Goal: Check status: Check status

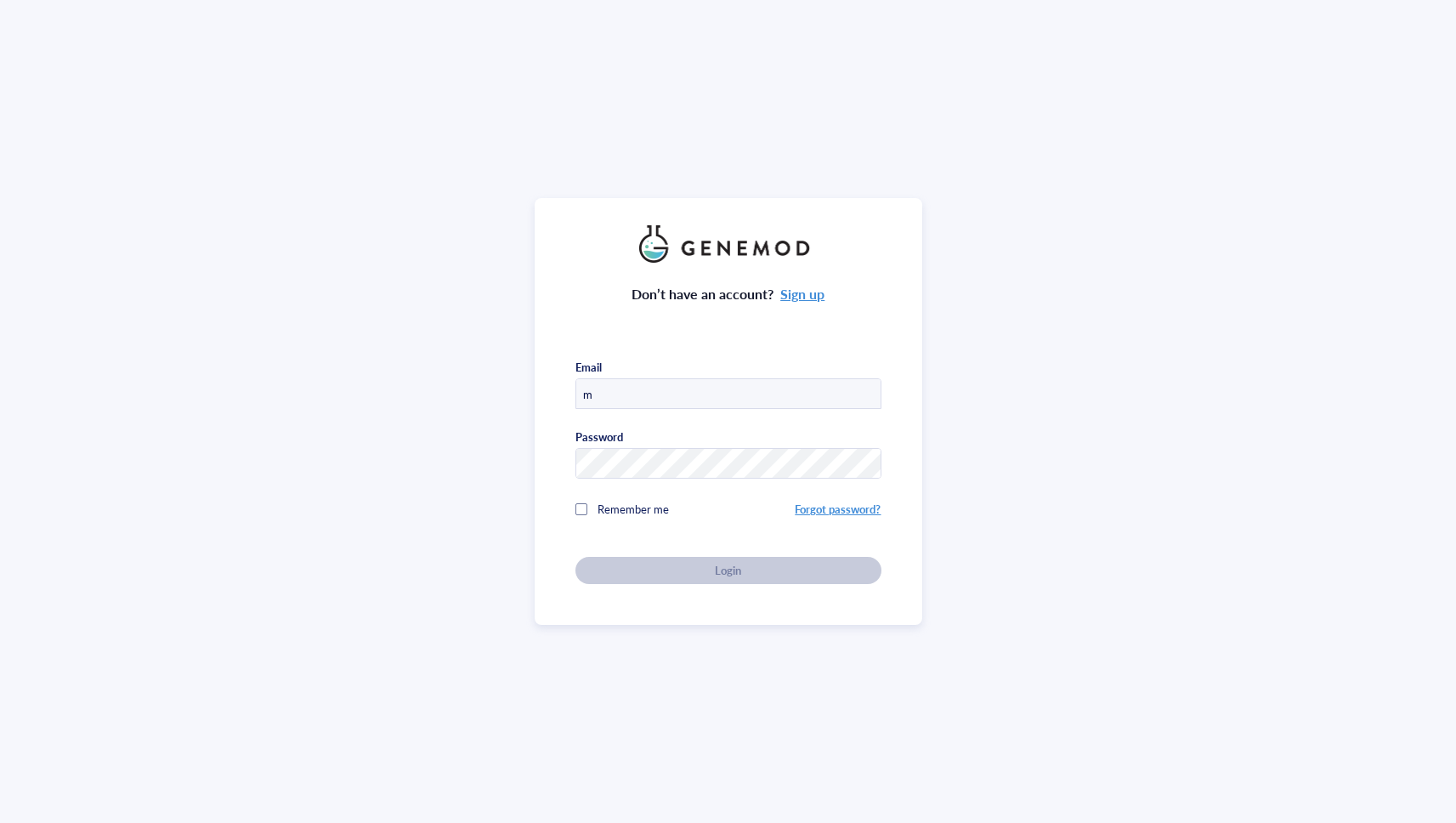
type input "[EMAIL_ADDRESS][DOMAIN_NAME]"
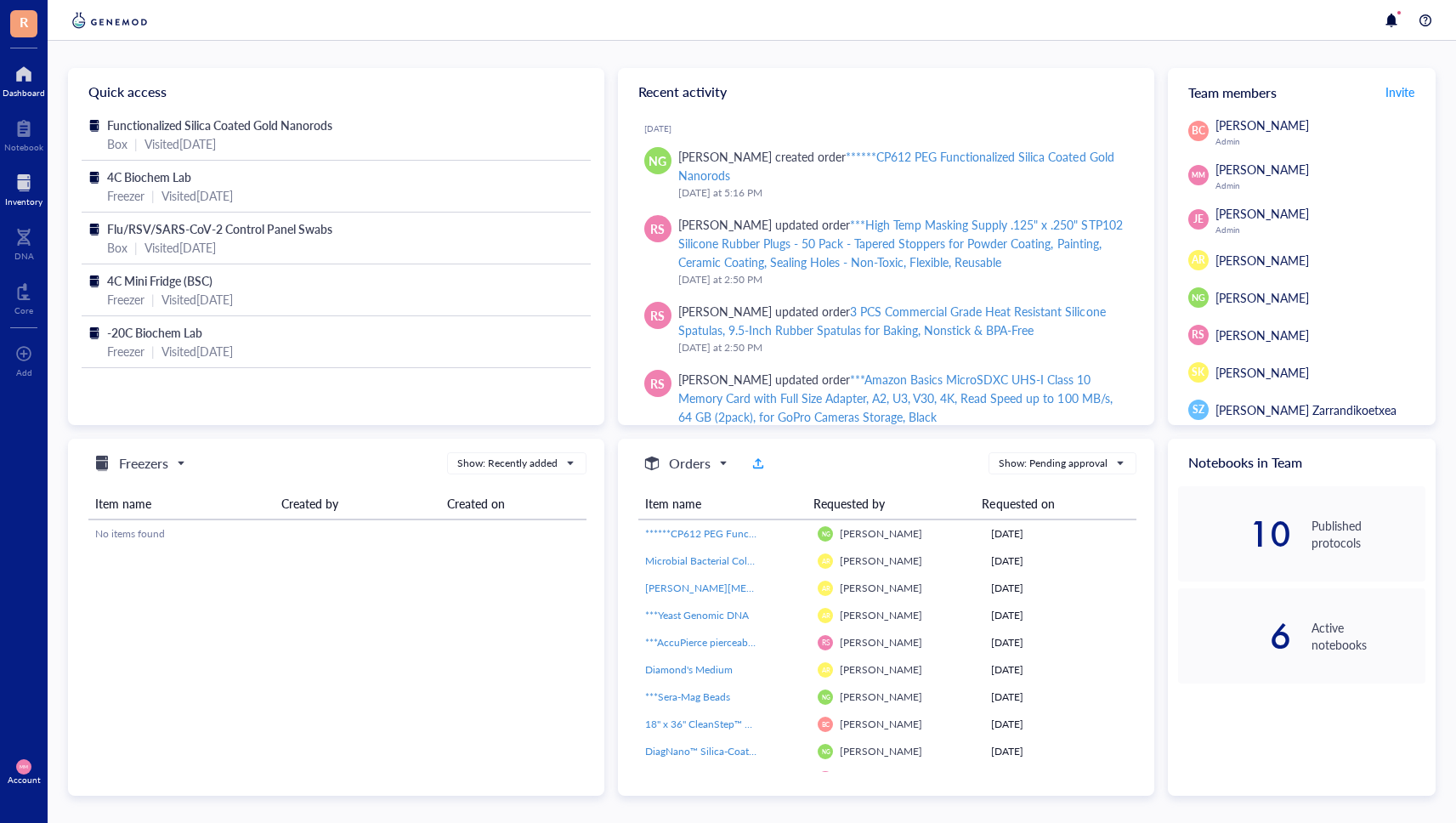
click at [27, 189] on div at bounding box center [23, 183] width 37 height 27
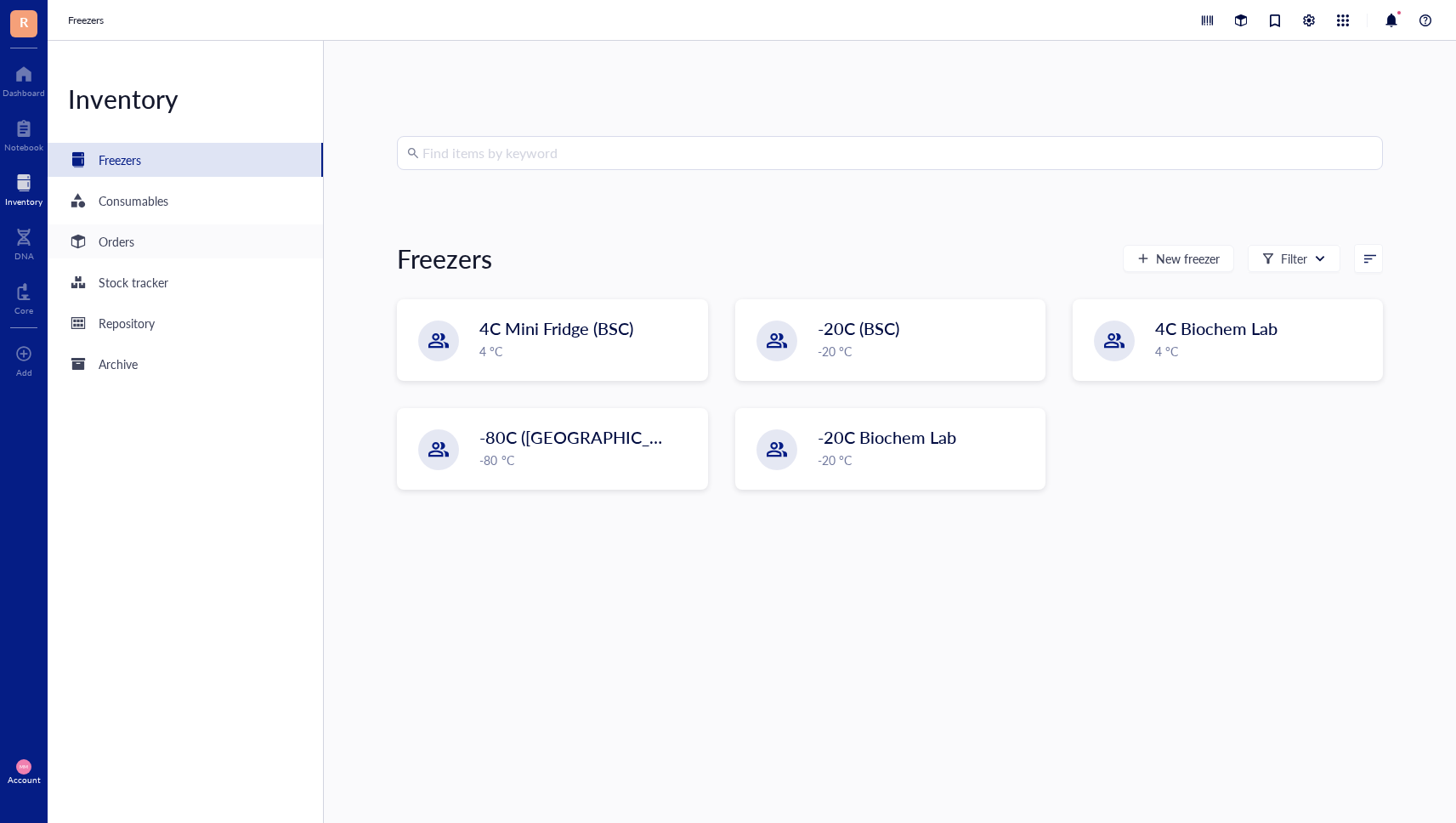
click at [127, 240] on div "Orders" at bounding box center [116, 241] width 36 height 19
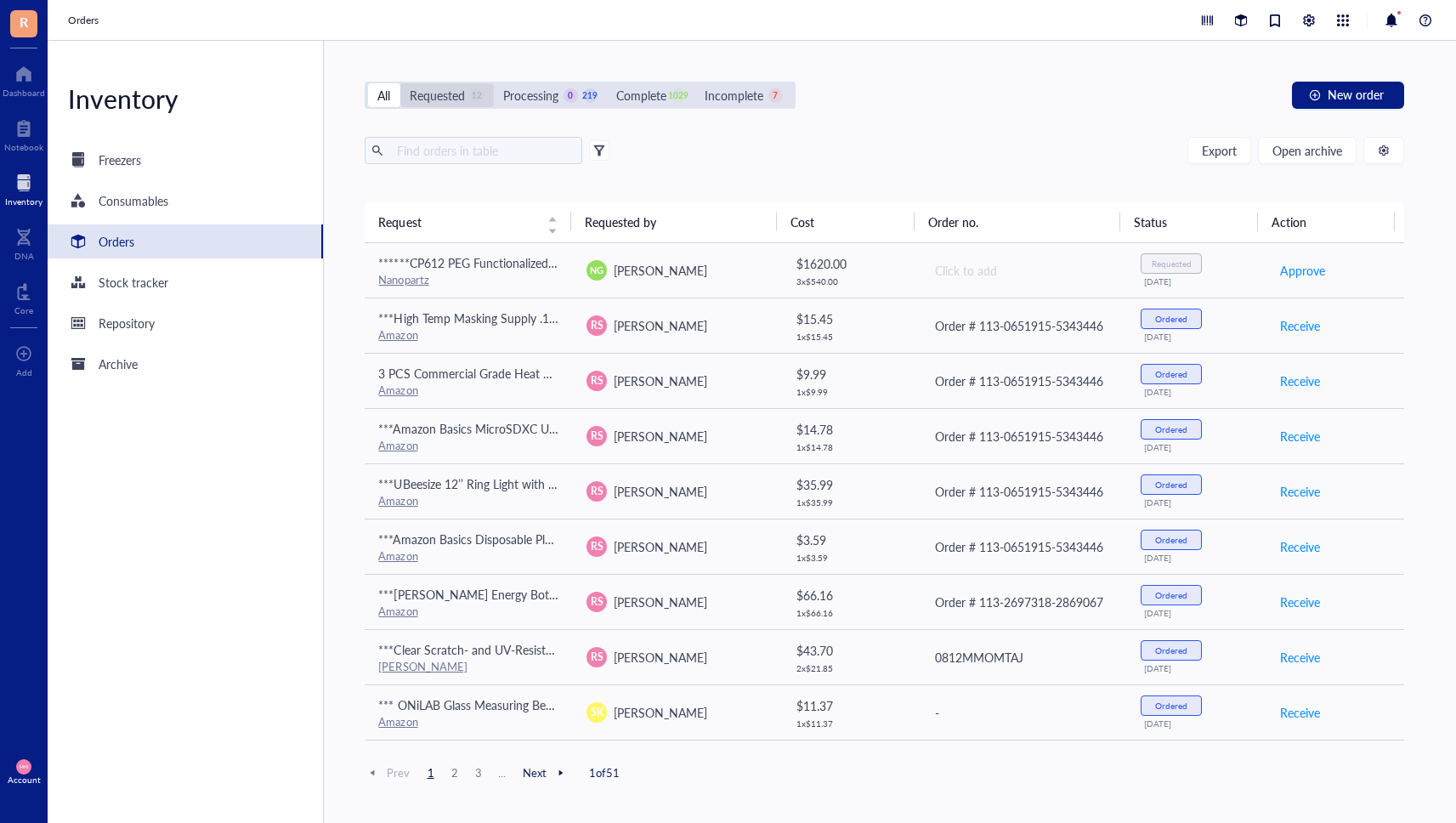
click at [429, 105] on div "Requested 12" at bounding box center [447, 95] width 94 height 23
click at [400, 83] on input "Requested 12" at bounding box center [400, 83] width 0 height 0
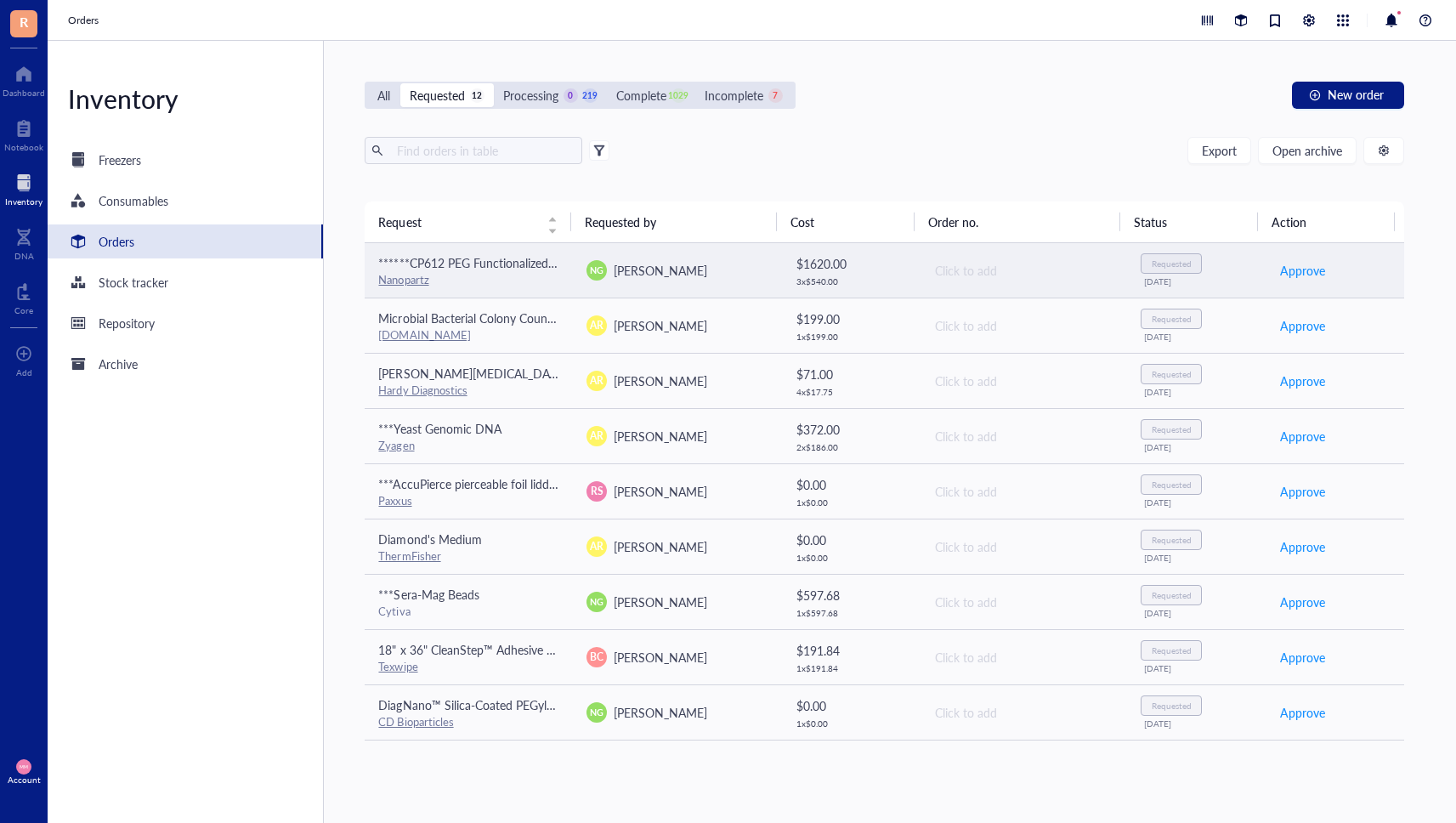
click at [726, 267] on div "NG [PERSON_NAME]" at bounding box center [676, 269] width 181 height 21
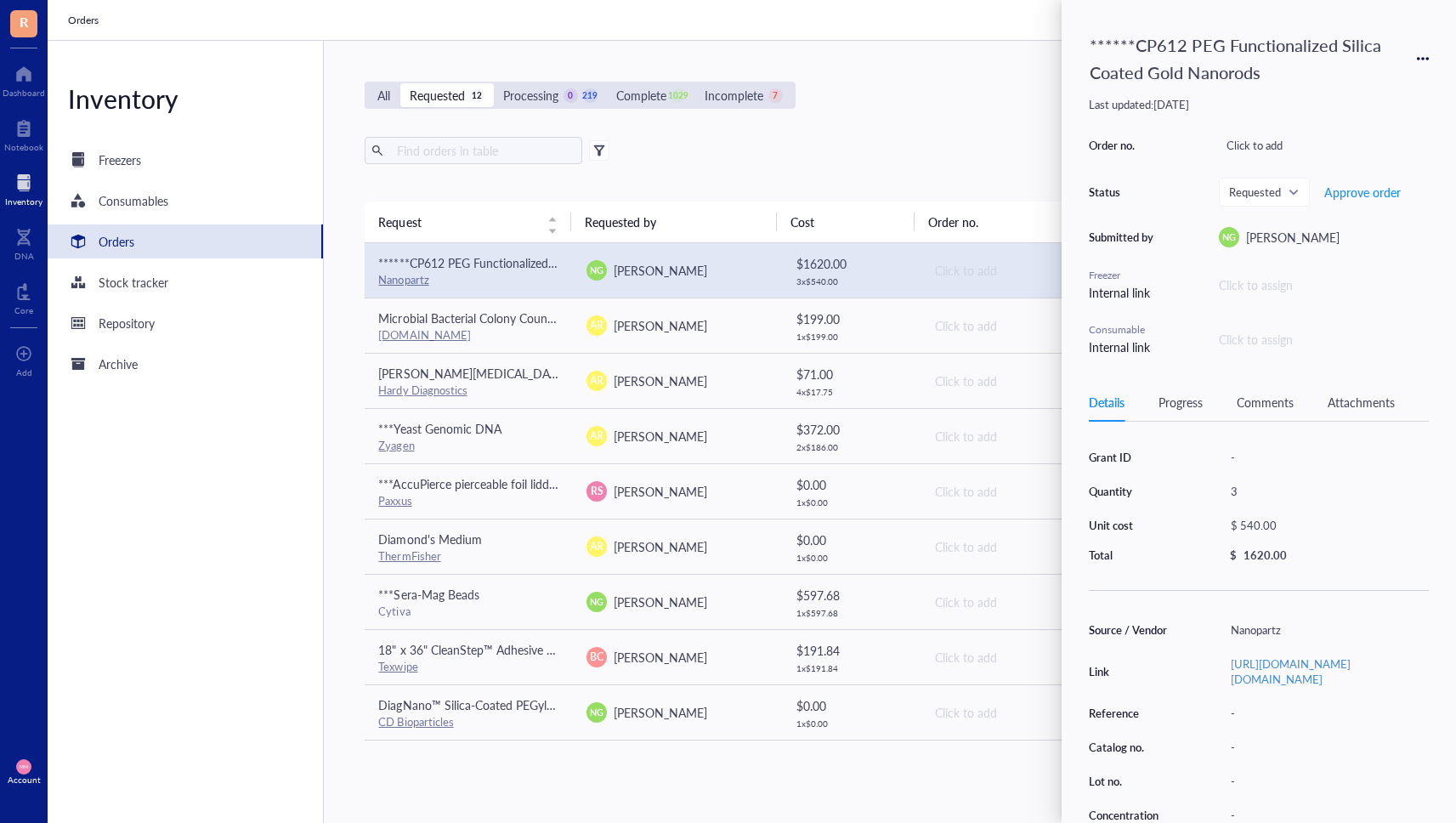
click at [955, 98] on div "All Requested 12 Processing 0 219 Complete 1029 Incomplete 7 New order" at bounding box center [884, 96] width 1039 height 27
